Goal: Browse casually

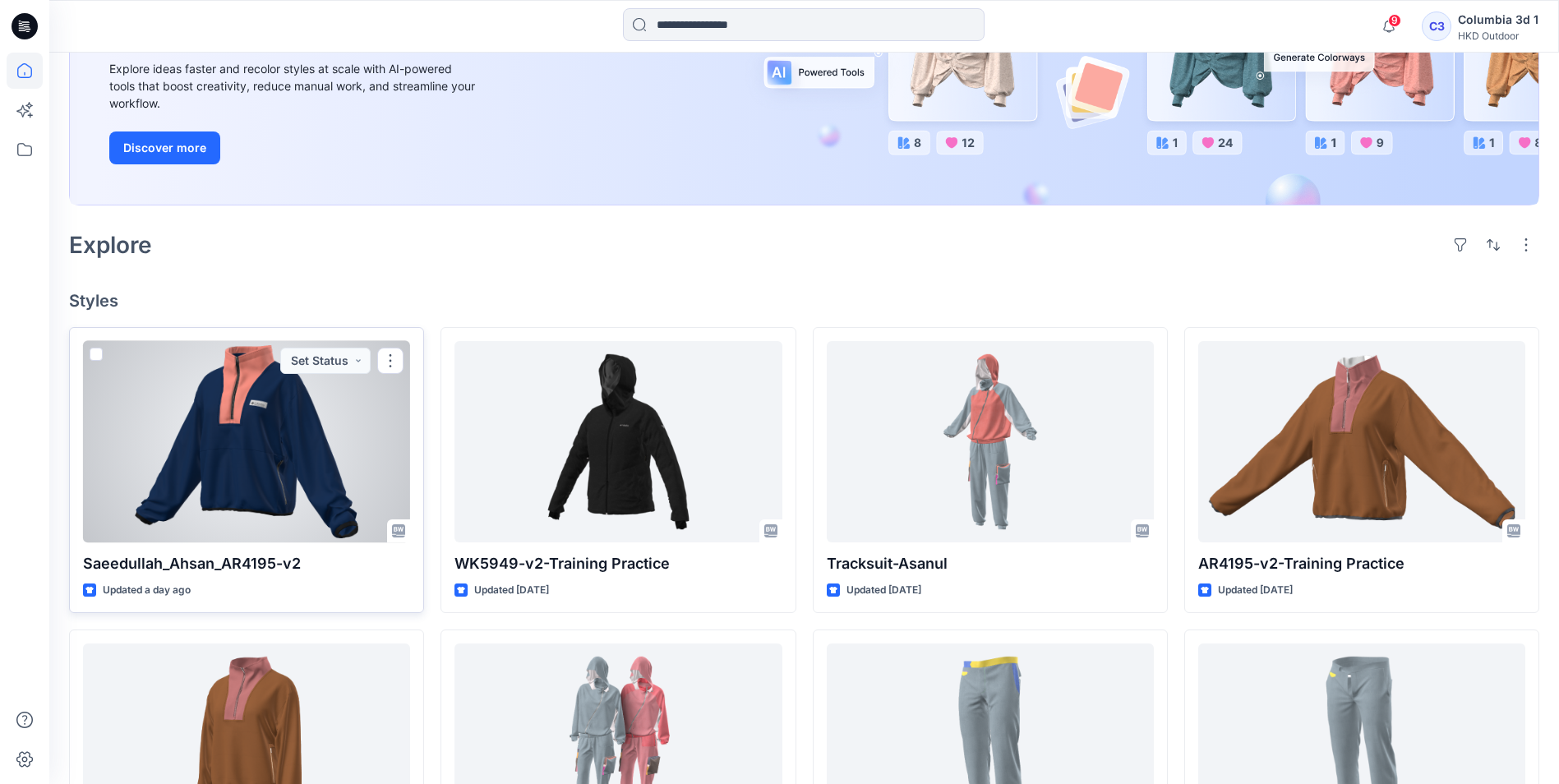
scroll to position [246, 0]
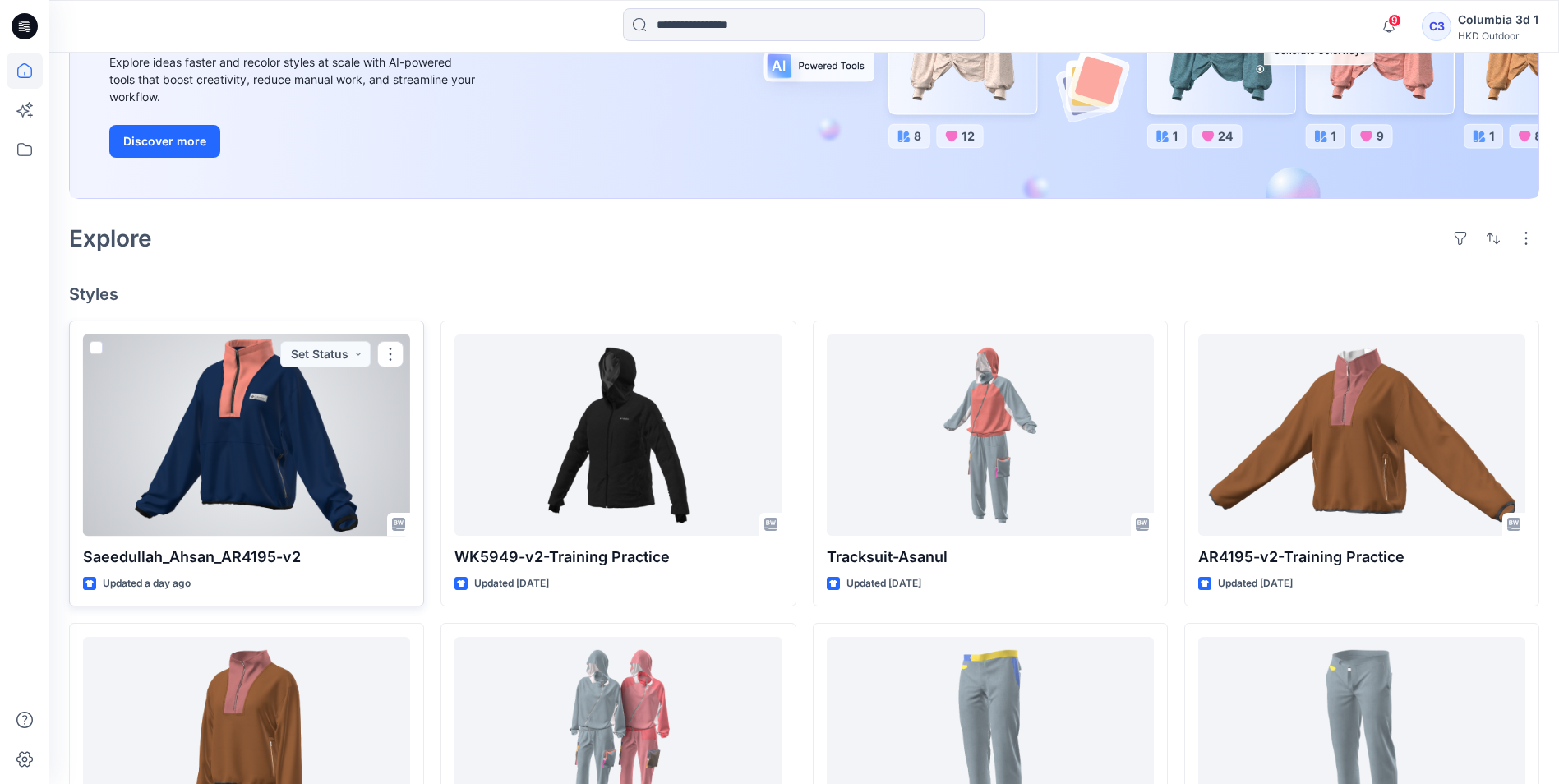
click at [221, 404] on div at bounding box center [246, 435] width 327 height 202
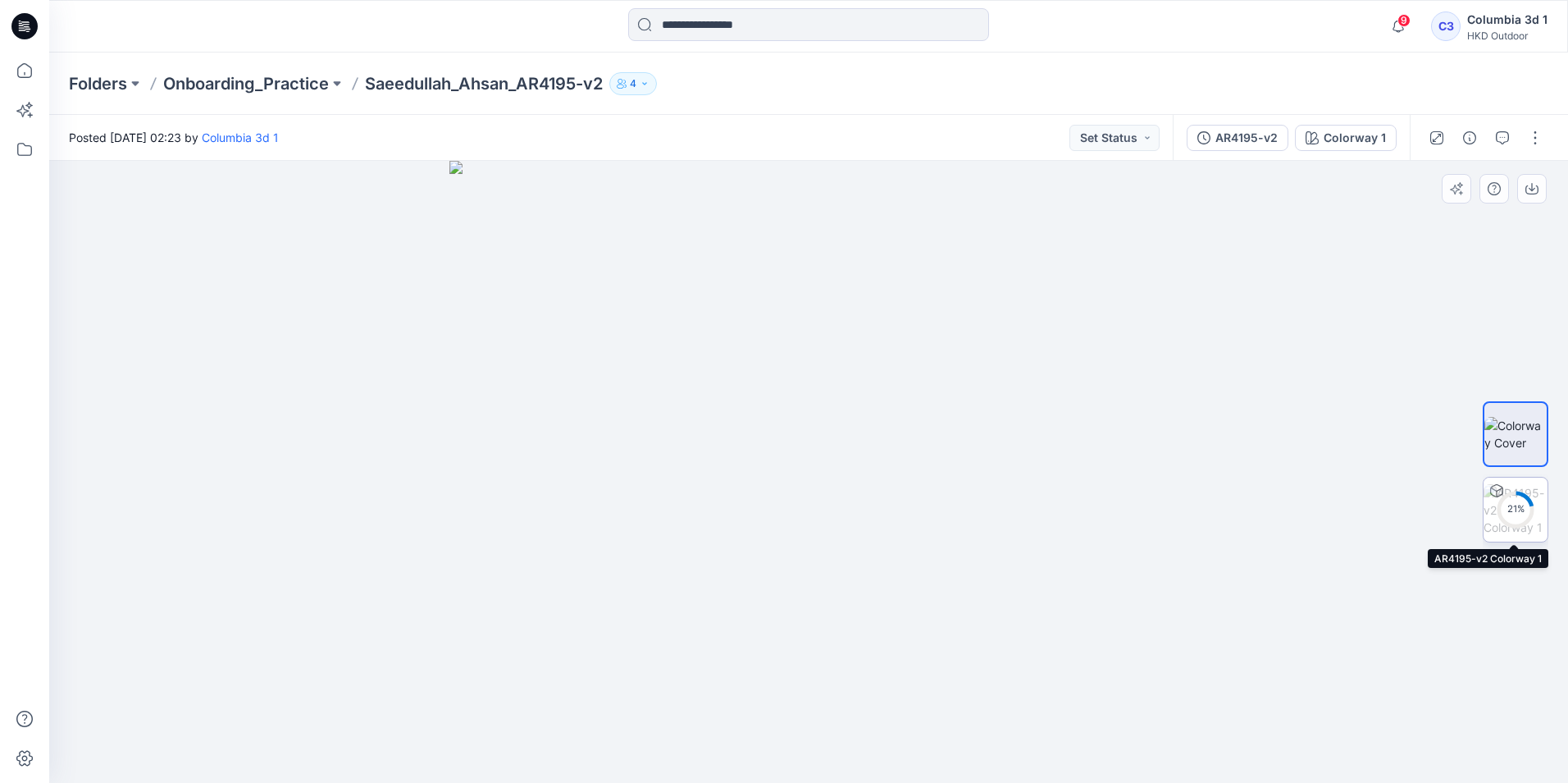
click at [1510, 517] on circle at bounding box center [1515, 509] width 33 height 33
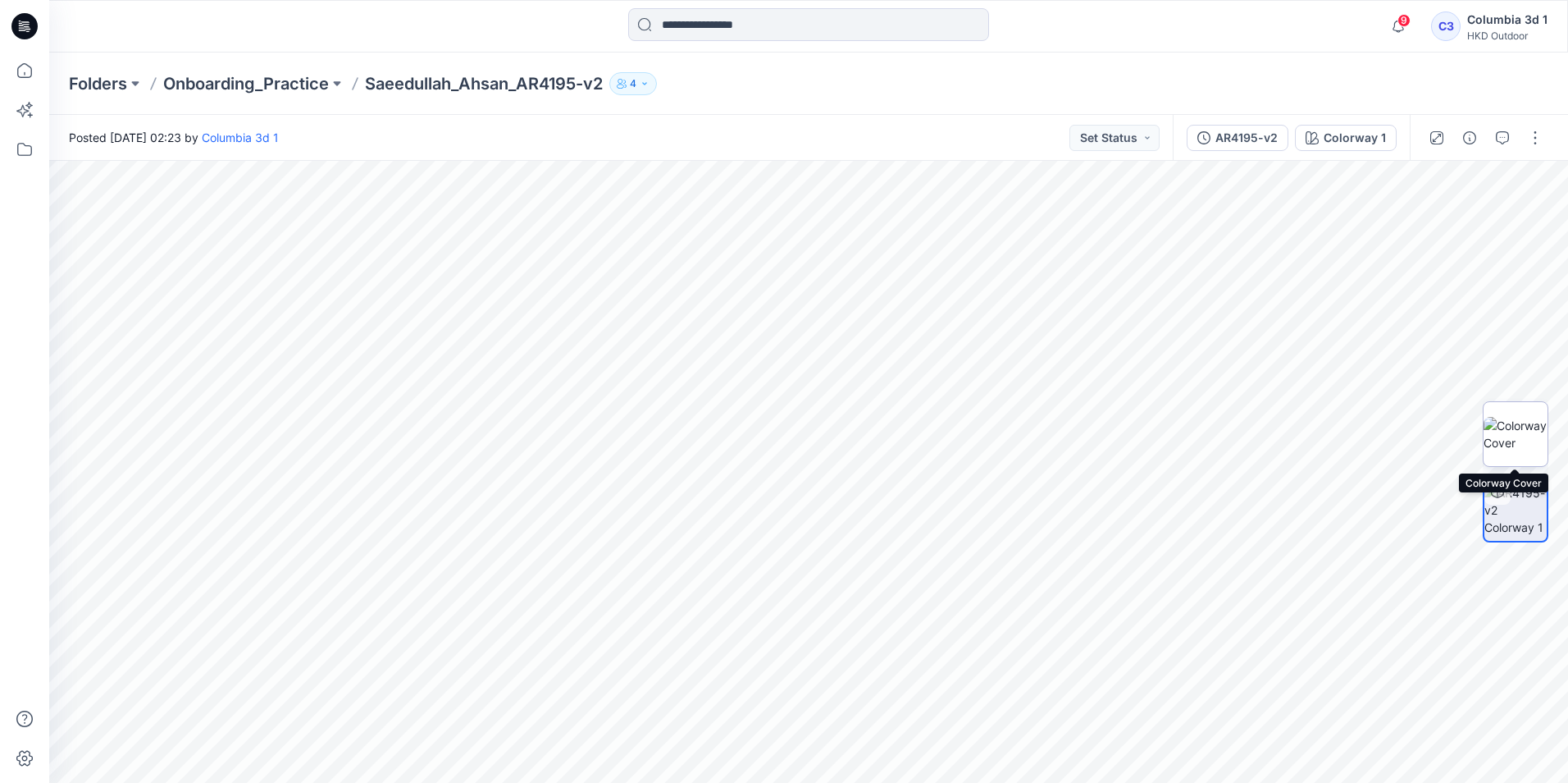
click at [1510, 424] on img at bounding box center [1515, 434] width 64 height 34
drag, startPoint x: 599, startPoint y: 331, endPoint x: 655, endPoint y: 381, distance: 75.1
click at [589, 406] on img at bounding box center [808, 471] width 717 height 622
drag, startPoint x: 657, startPoint y: 380, endPoint x: 971, endPoint y: 407, distance: 315.2
click at [994, 412] on img at bounding box center [808, 471] width 717 height 622
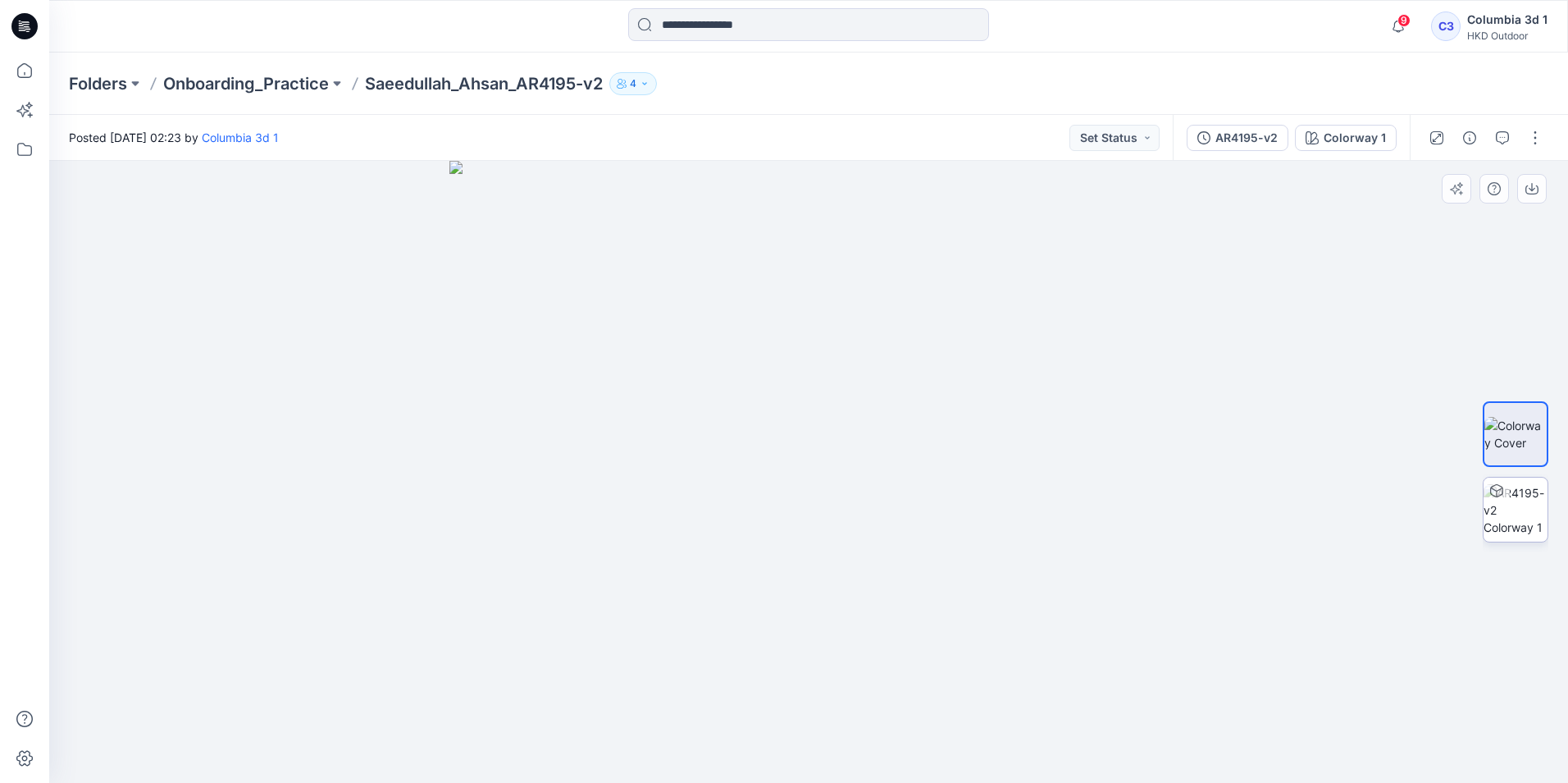
drag, startPoint x: 969, startPoint y: 286, endPoint x: 996, endPoint y: 394, distance: 111.3
click at [996, 394] on img at bounding box center [808, 471] width 717 height 622
click at [1492, 488] on icon at bounding box center [1497, 489] width 13 height 5
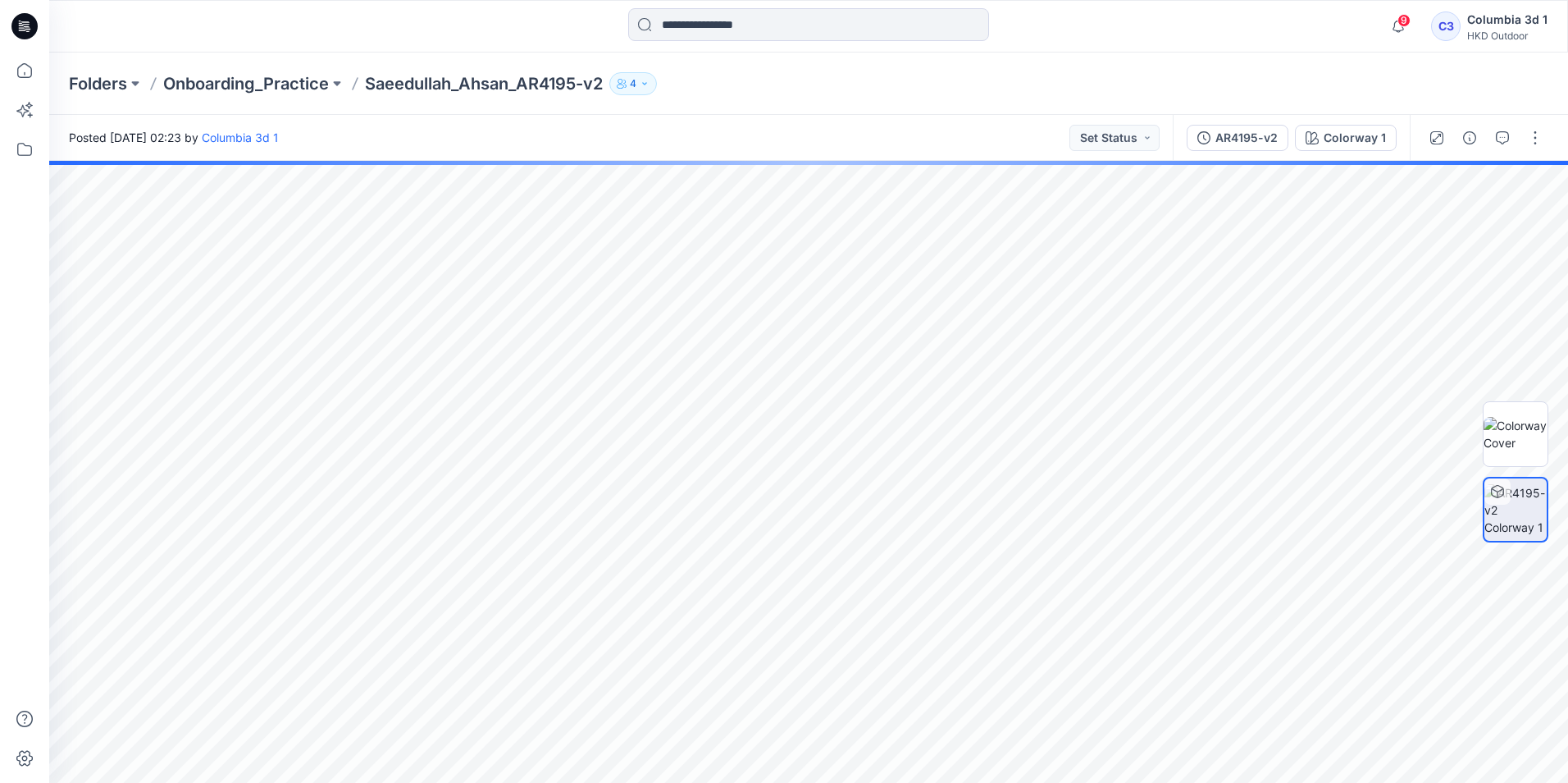
click at [1492, 488] on icon at bounding box center [1497, 491] width 13 height 13
click at [1487, 480] on div at bounding box center [1497, 491] width 26 height 26
click at [1495, 520] on img at bounding box center [1515, 510] width 63 height 52
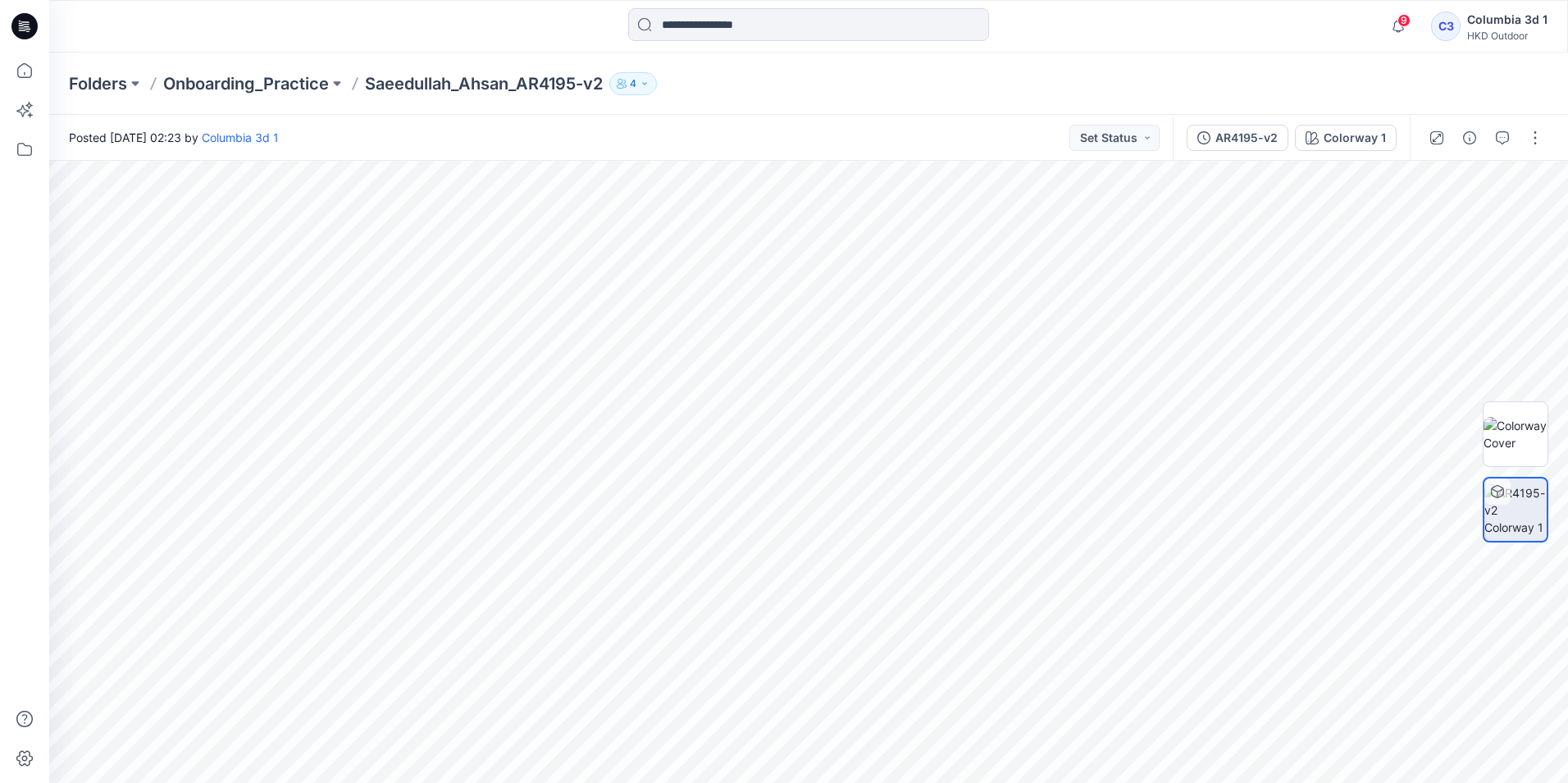
click at [1497, 519] on img at bounding box center [1515, 510] width 63 height 52
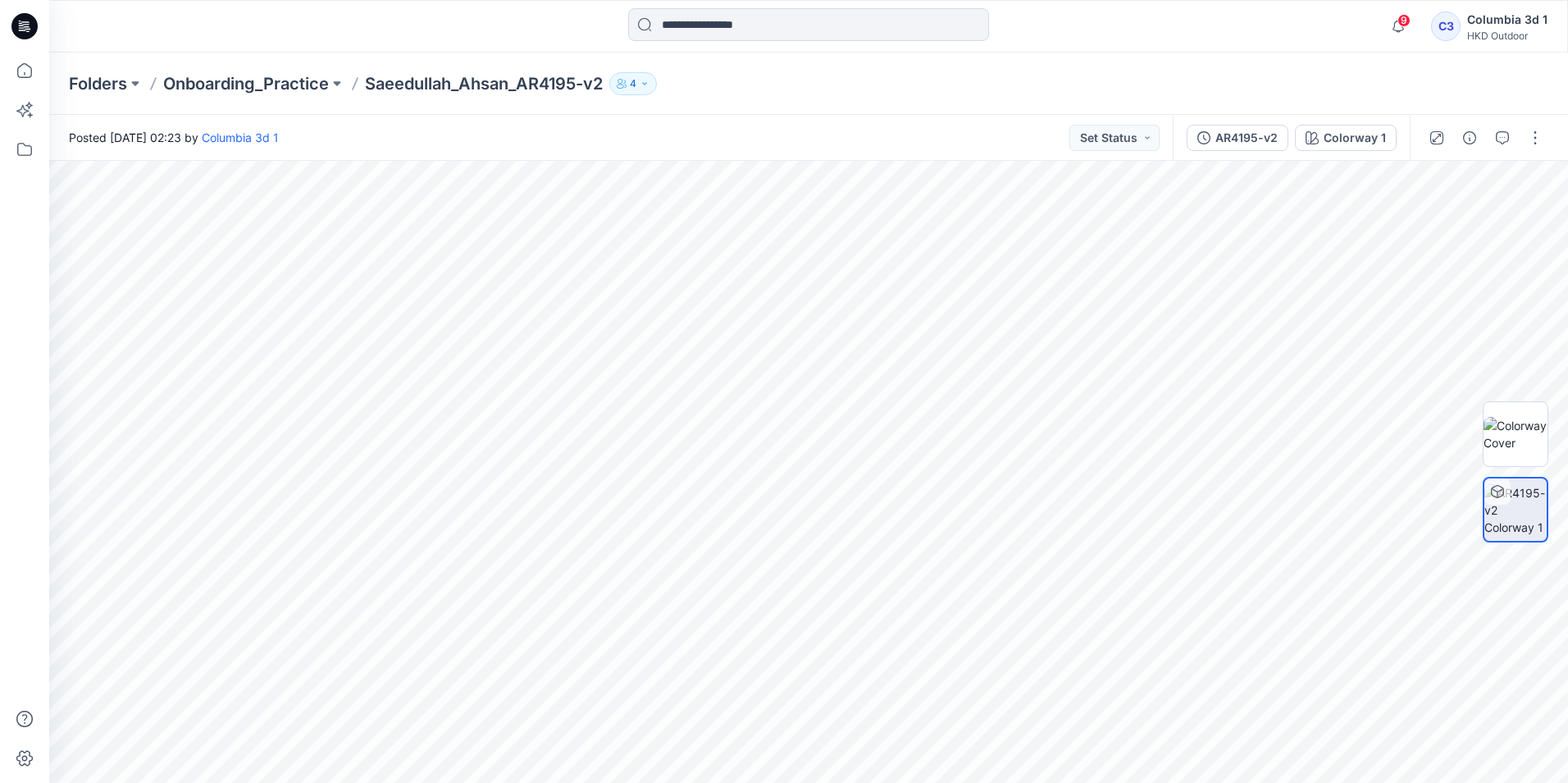
click at [1497, 519] on img at bounding box center [1515, 510] width 63 height 52
click at [1532, 198] on icon "button" at bounding box center [1535, 195] width 13 height 13
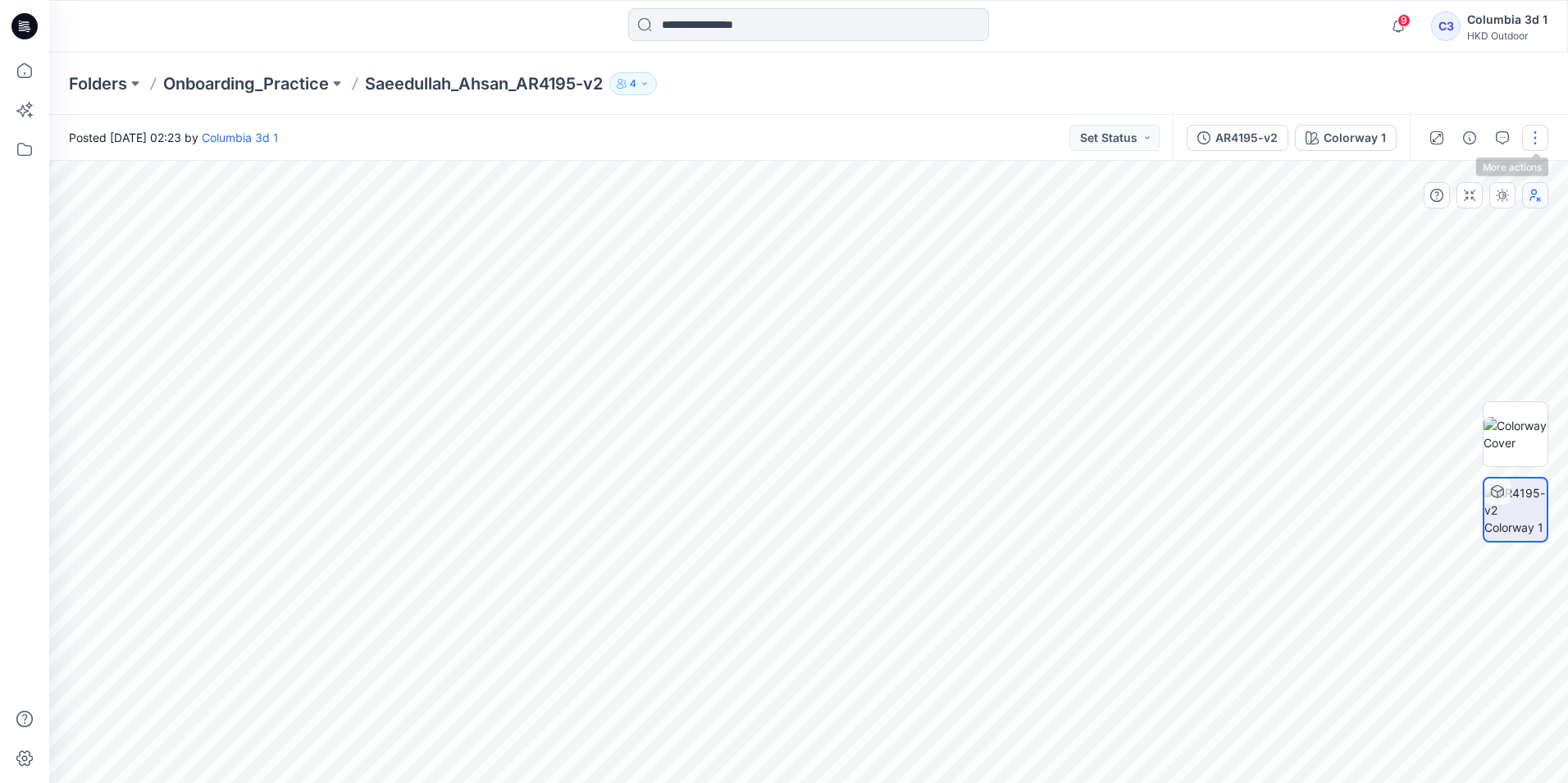
click at [1538, 130] on button "button" at bounding box center [1534, 137] width 26 height 26
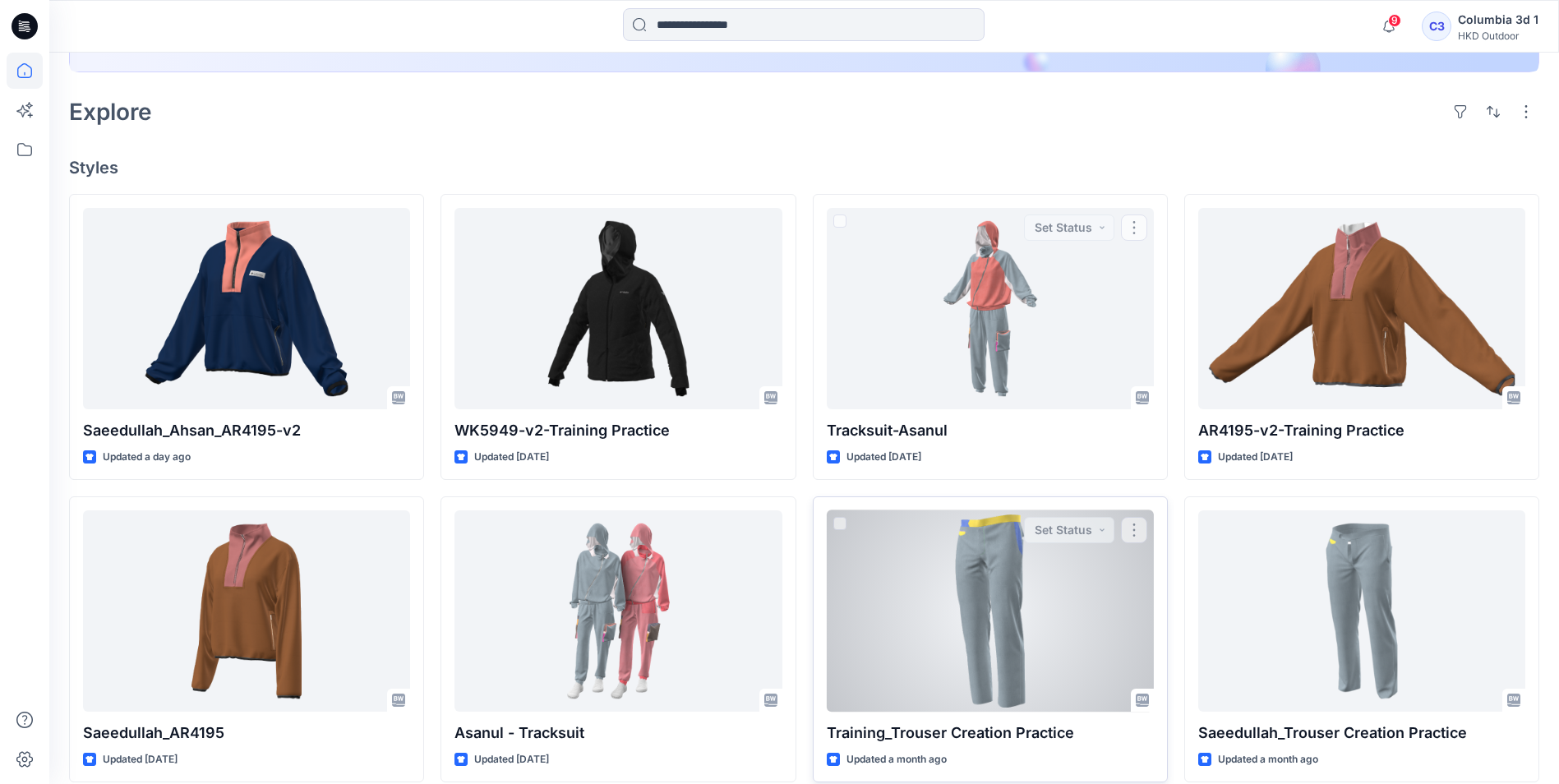
scroll to position [493, 0]
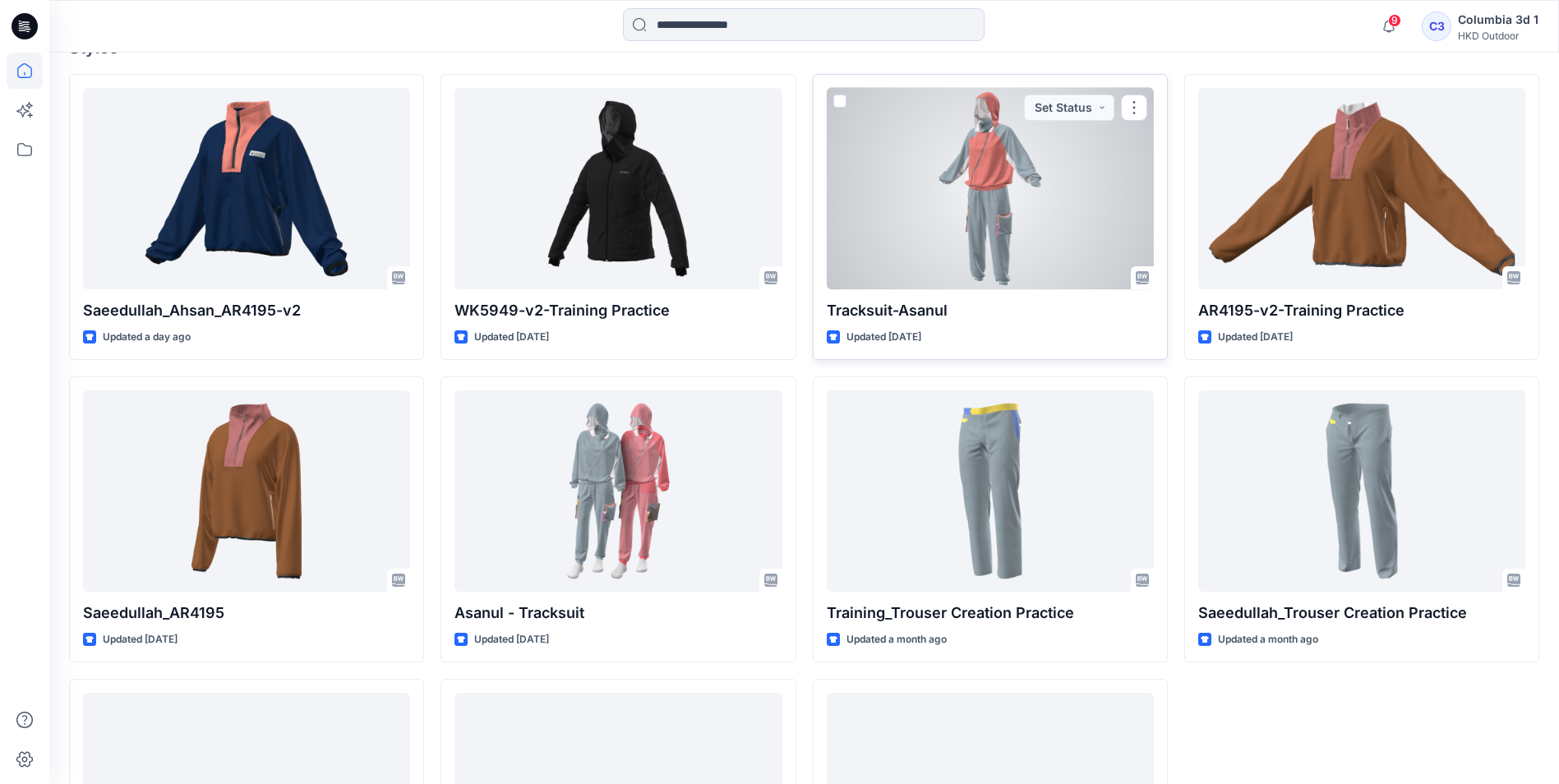
click at [1009, 146] on div at bounding box center [991, 189] width 327 height 202
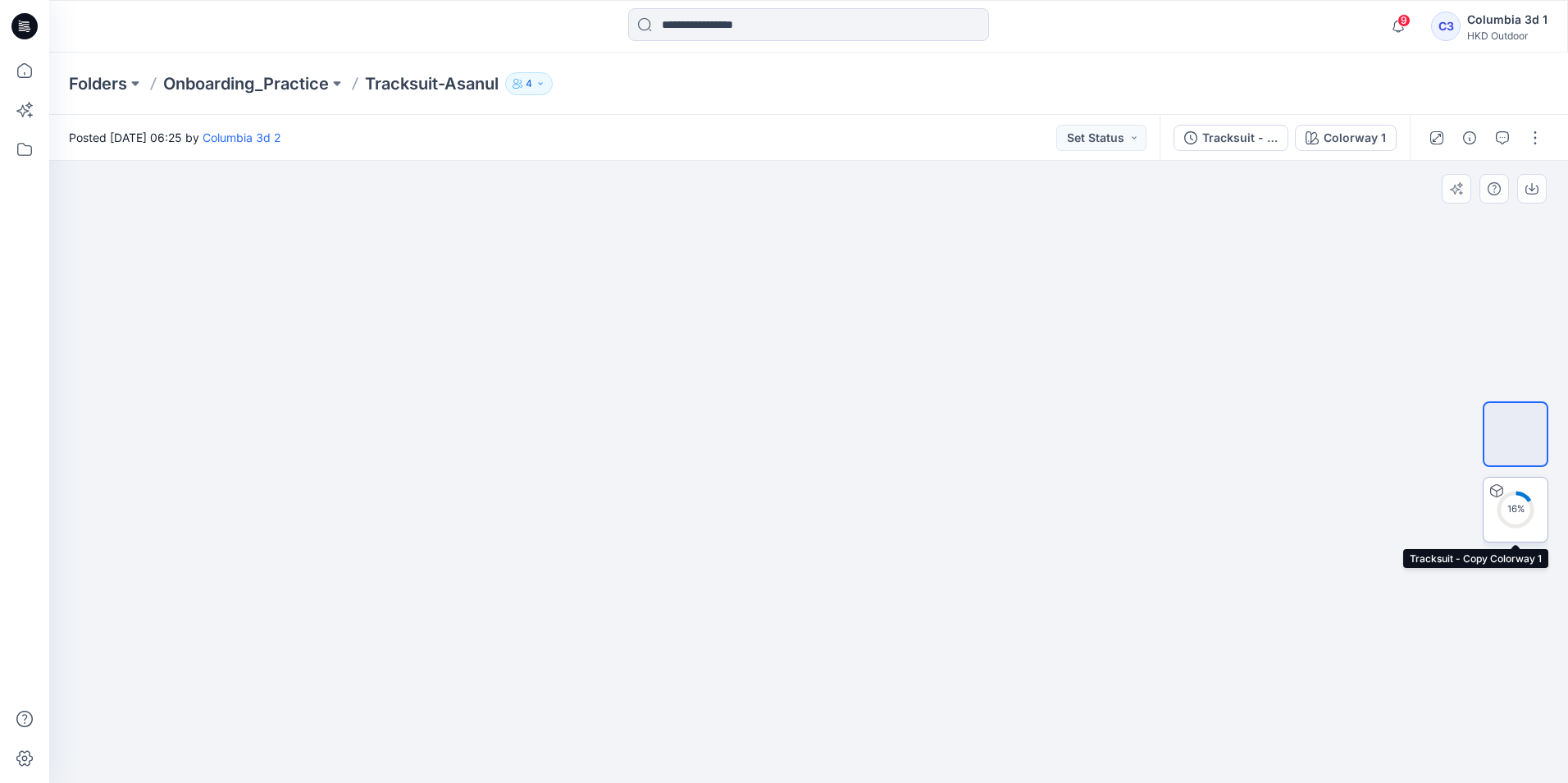
click at [1516, 509] on div "16 %" at bounding box center [1514, 508] width 39 height 14
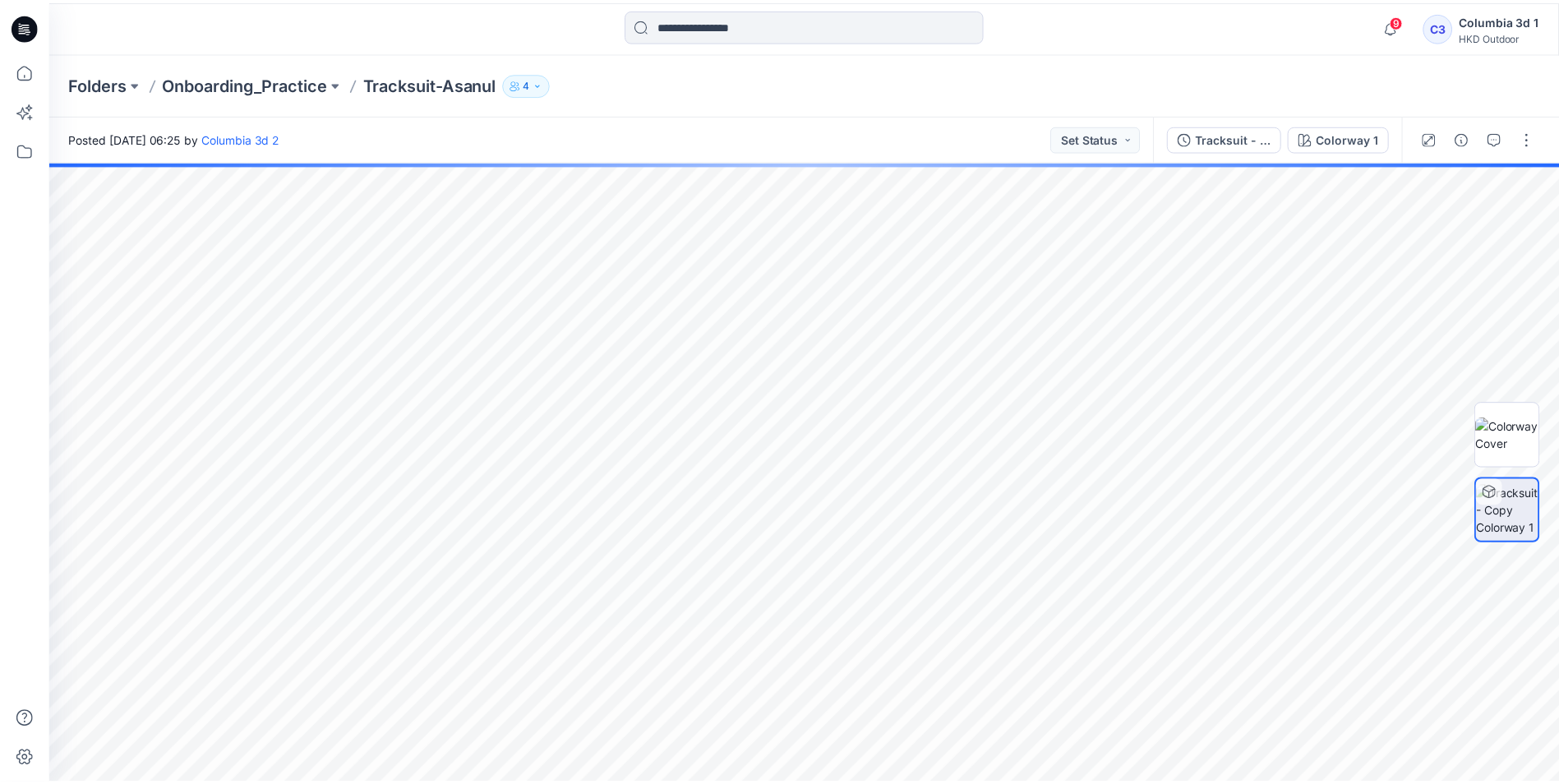
scroll to position [493, 0]
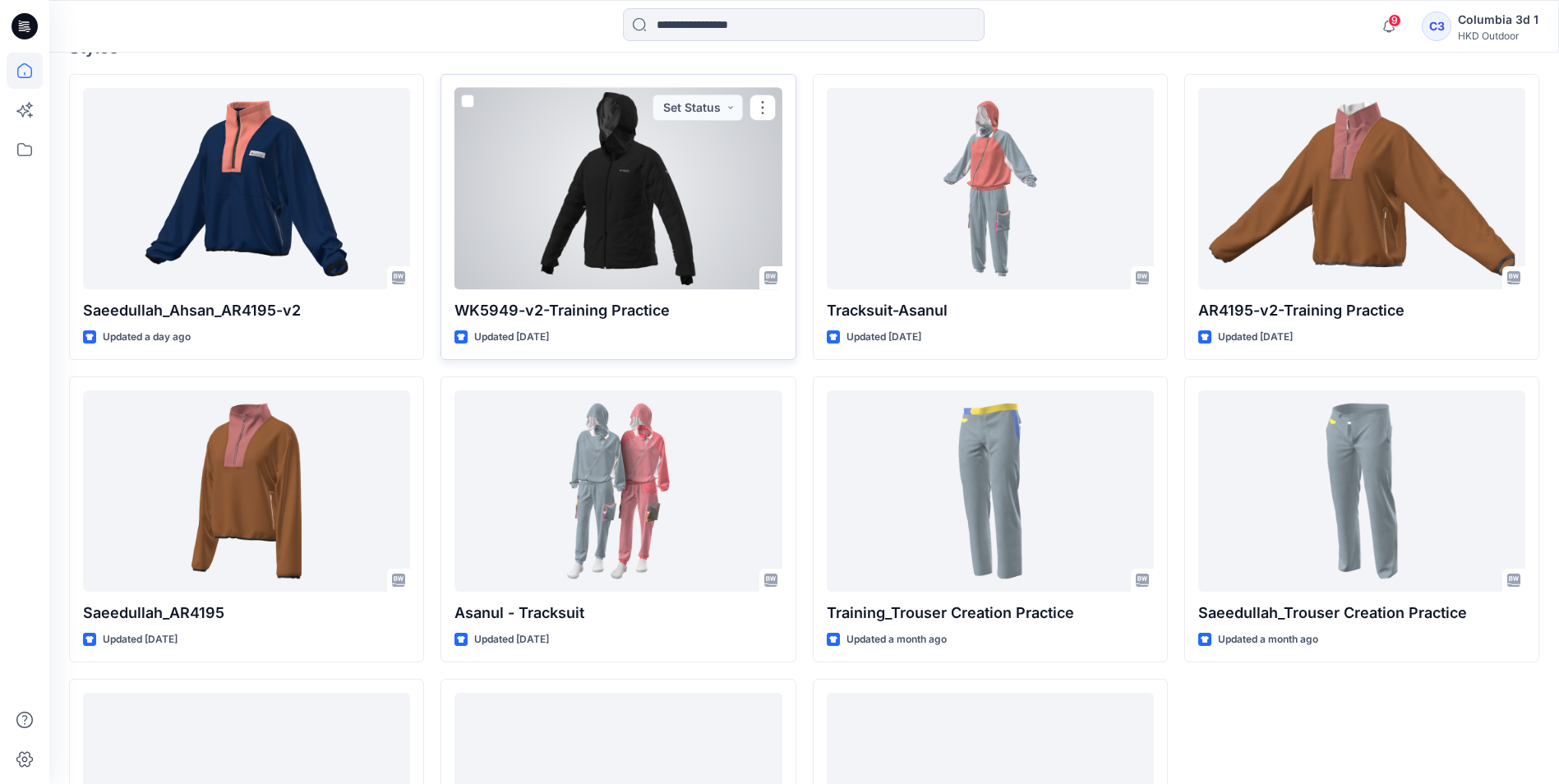
click at [592, 209] on div at bounding box center [618, 189] width 327 height 202
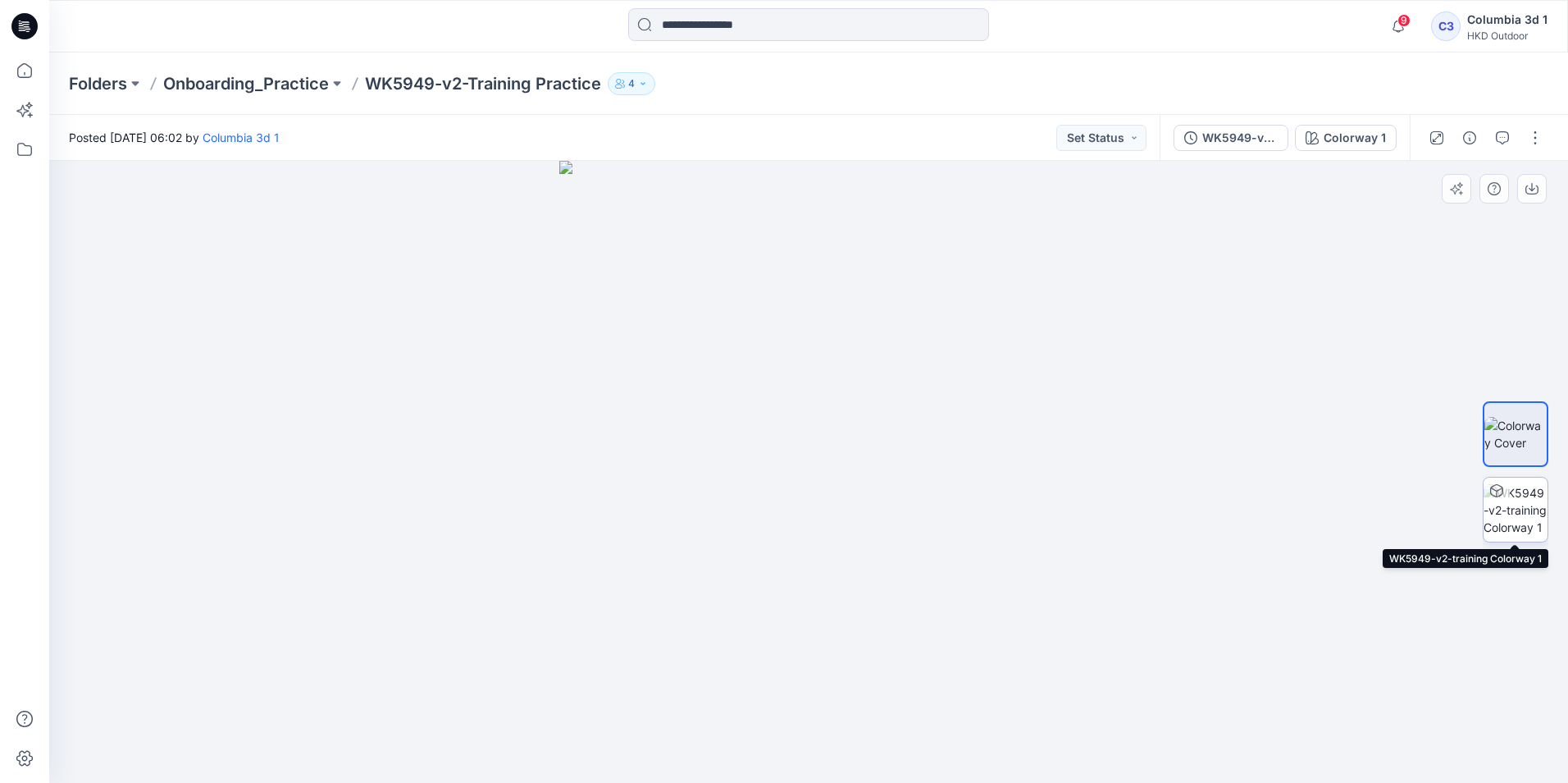
click at [1506, 514] on img at bounding box center [1515, 510] width 64 height 52
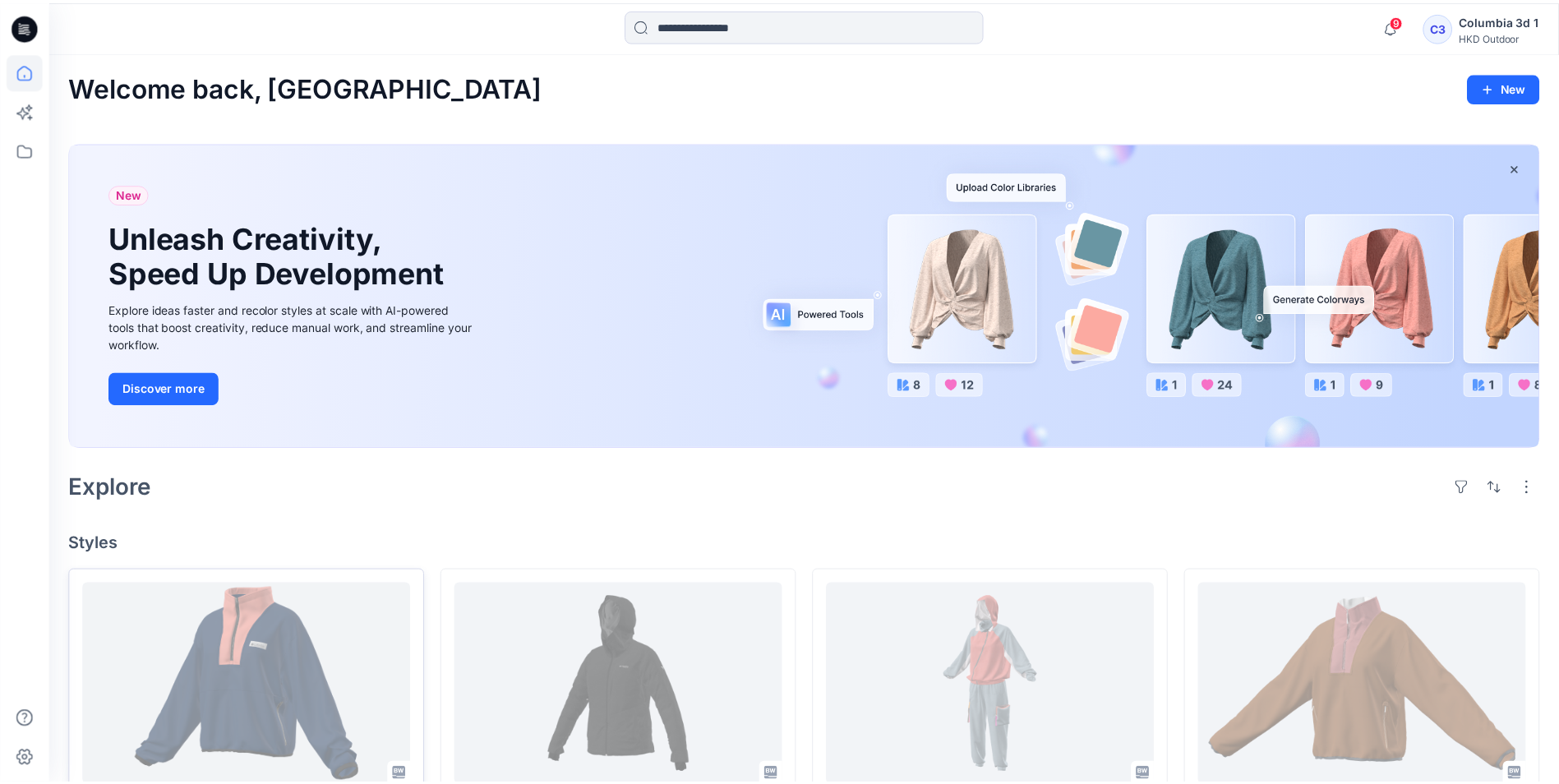
scroll to position [493, 0]
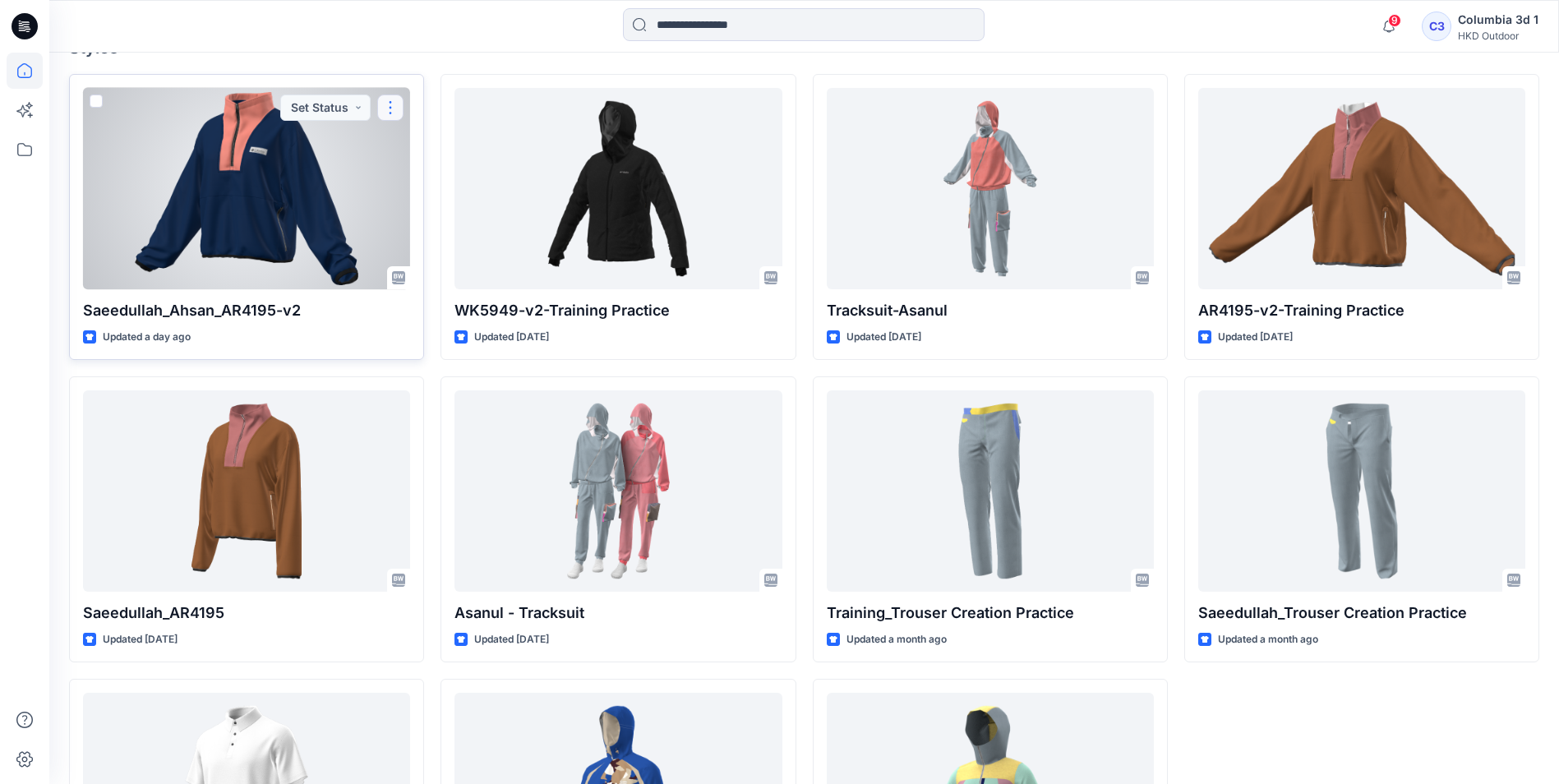
drag, startPoint x: 405, startPoint y: 105, endPoint x: 389, endPoint y: 105, distance: 16.0
click at [389, 105] on button "button" at bounding box center [390, 107] width 26 height 26
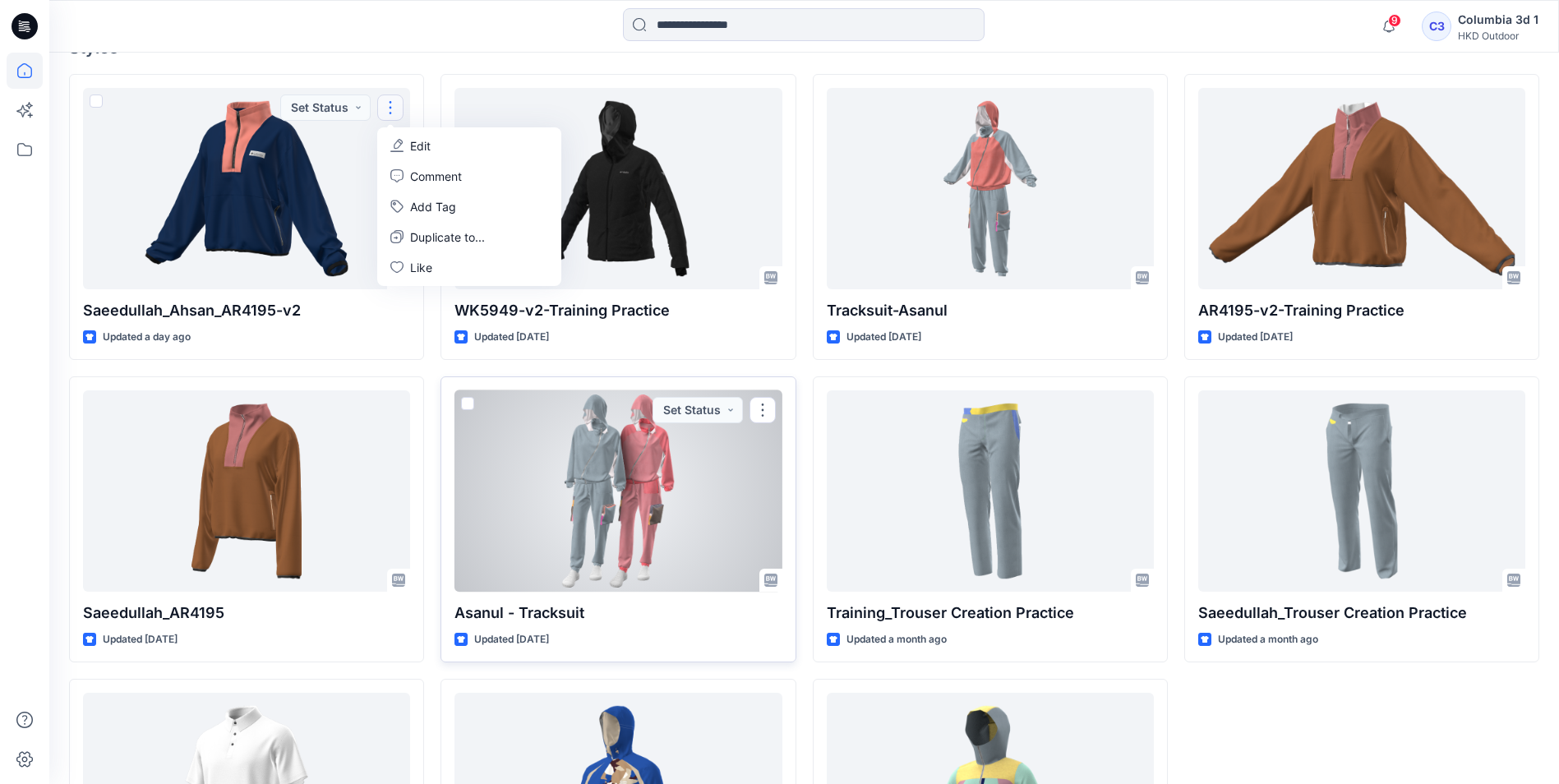
scroll to position [693, 0]
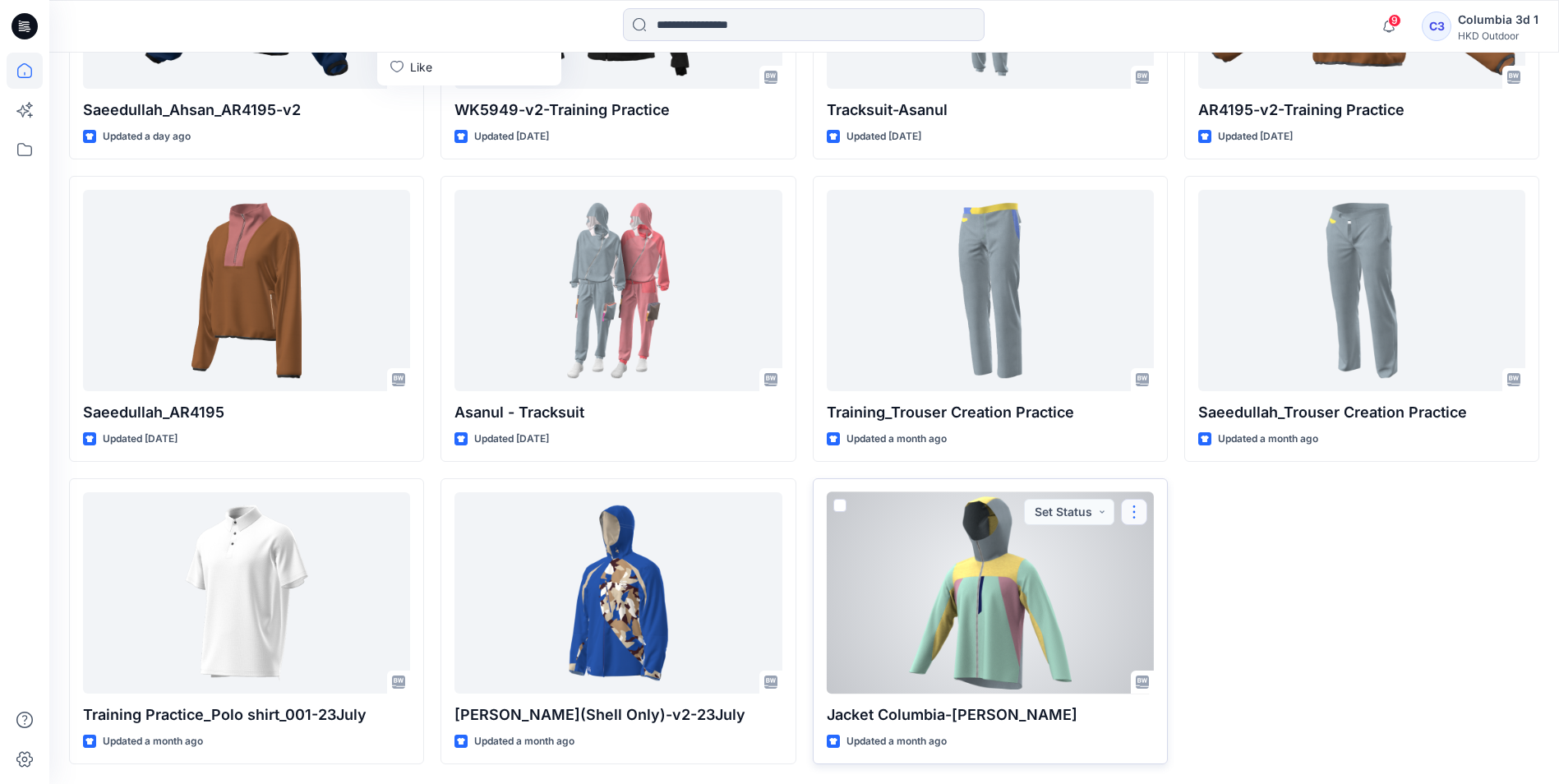
click at [1136, 511] on button "button" at bounding box center [1134, 511] width 26 height 26
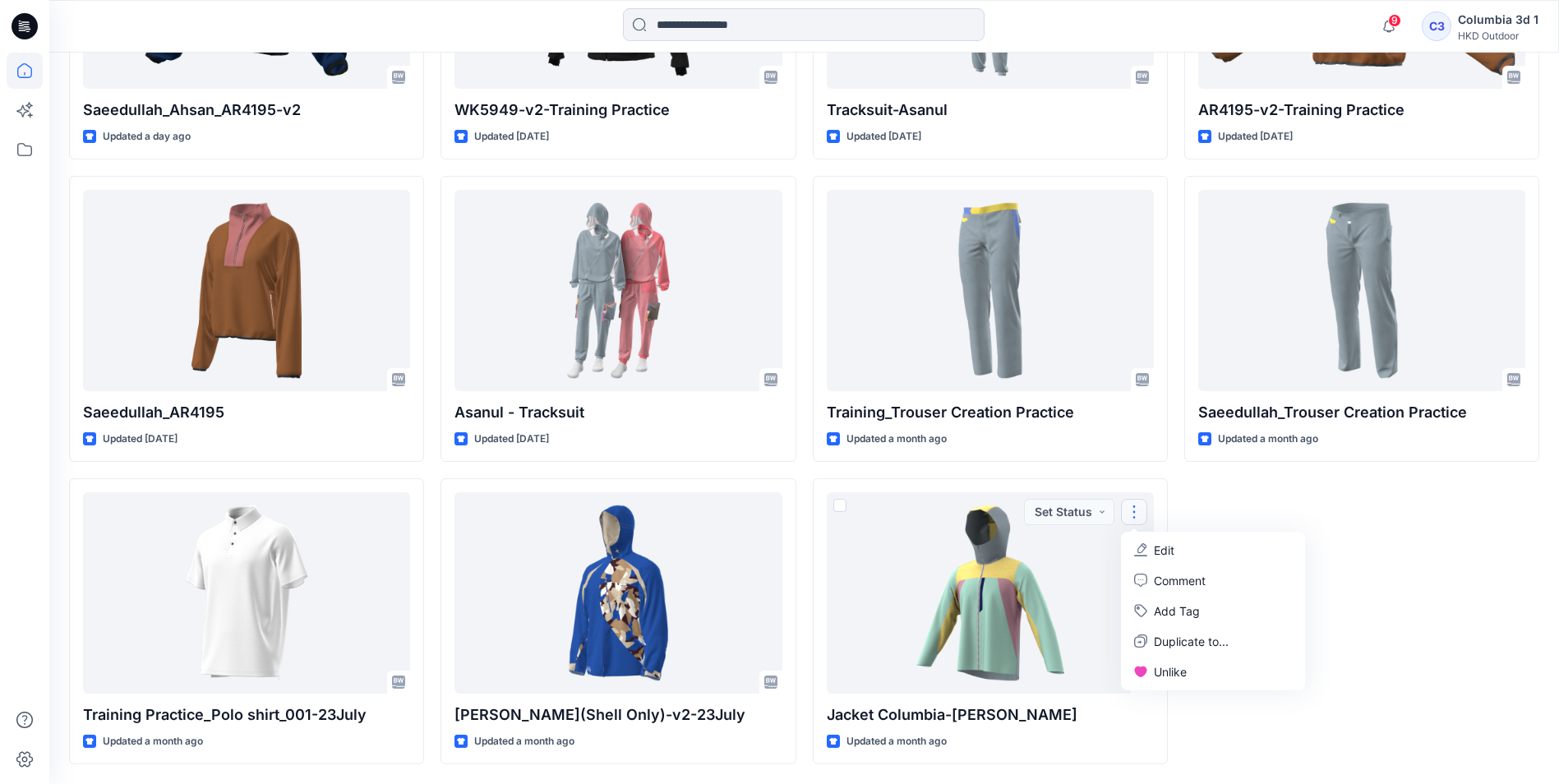
click at [1384, 543] on div "AR4195-v2-Training Practice Updated [DATE] Saeedullah_Trouser Creation Practice…" at bounding box center [1362, 319] width 355 height 890
